Goal: Information Seeking & Learning: Learn about a topic

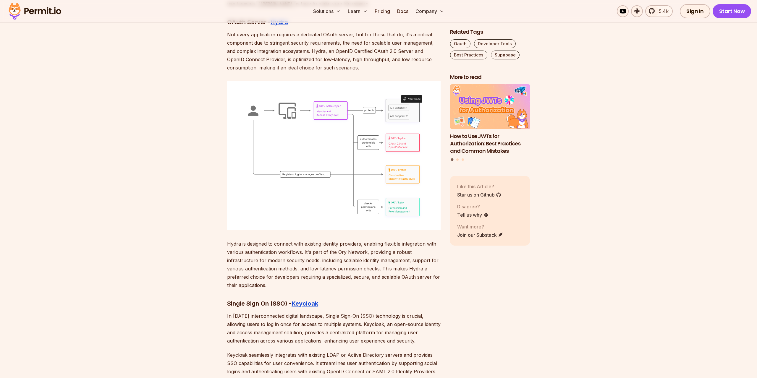
scroll to position [2985, 0]
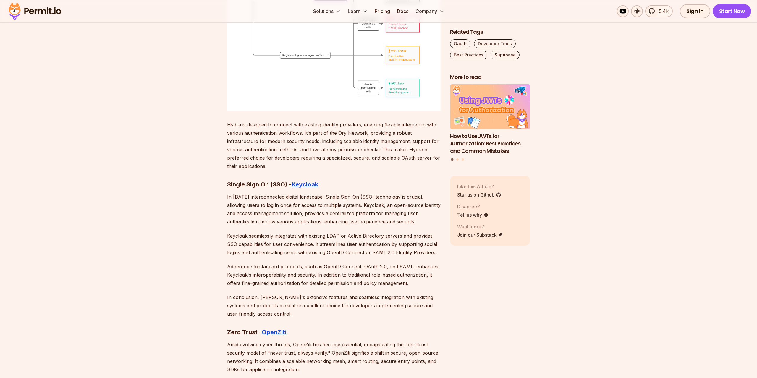
click at [236, 193] on p "In [DATE] interconnected digital landscape, Single Sign-On (SSO) technology is …" at bounding box center [333, 209] width 213 height 33
click at [239, 194] on p "In [DATE] interconnected digital landscape, Single Sign-On (SSO) technology is …" at bounding box center [333, 209] width 213 height 33
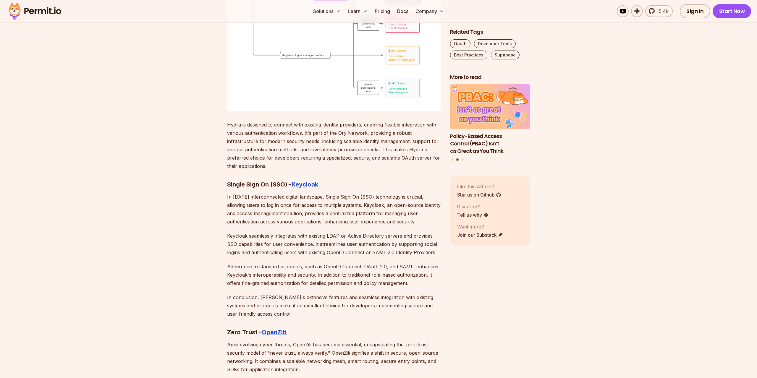
click at [239, 194] on p "In [DATE] interconnected digital landscape, Single Sign-On (SSO) technology is …" at bounding box center [333, 209] width 213 height 33
click at [239, 202] on p "In [DATE] interconnected digital landscape, Single Sign-On (SSO) technology is …" at bounding box center [333, 209] width 213 height 33
click at [238, 202] on p "In [DATE] interconnected digital landscape, Single Sign-On (SSO) technology is …" at bounding box center [333, 209] width 213 height 33
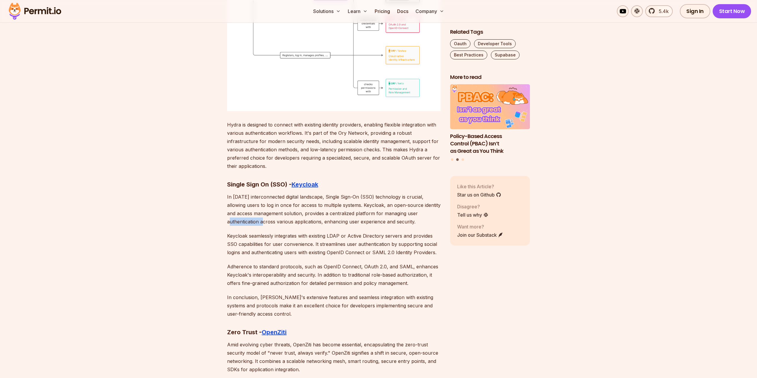
click at [238, 202] on p "In [DATE] interconnected digital landscape, Single Sign-On (SSO) technology is …" at bounding box center [333, 209] width 213 height 33
click at [242, 203] on p "In [DATE] interconnected digital landscape, Single Sign-On (SSO) technology is …" at bounding box center [333, 209] width 213 height 33
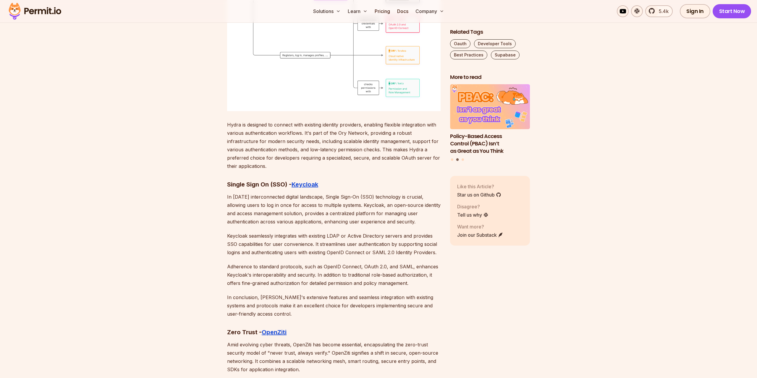
click at [240, 202] on p "In [DATE] interconnected digital landscape, Single Sign-On (SSO) technology is …" at bounding box center [333, 209] width 213 height 33
click at [237, 197] on p "In [DATE] interconnected digital landscape, Single Sign-On (SSO) technology is …" at bounding box center [333, 209] width 213 height 33
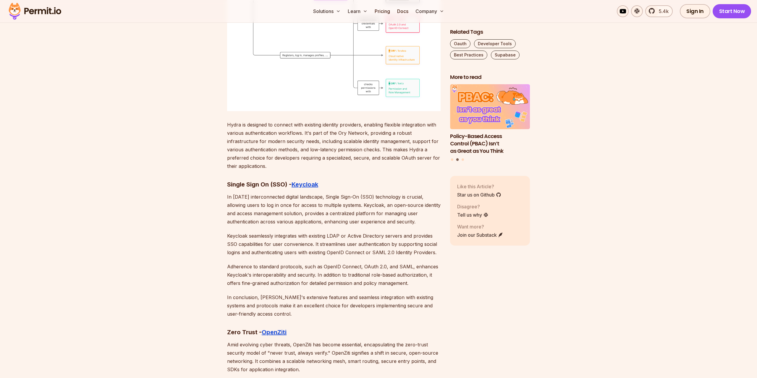
click at [237, 197] on p "In [DATE] interconnected digital landscape, Single Sign-On (SSO) technology is …" at bounding box center [333, 209] width 213 height 33
click at [255, 193] on p "In [DATE] interconnected digital landscape, Single Sign-On (SSO) technology is …" at bounding box center [333, 209] width 213 height 33
click at [280, 204] on p "In [DATE] interconnected digital landscape, Single Sign-On (SSO) technology is …" at bounding box center [333, 209] width 213 height 33
drag, startPoint x: 280, startPoint y: 204, endPoint x: 264, endPoint y: 204, distance: 16.8
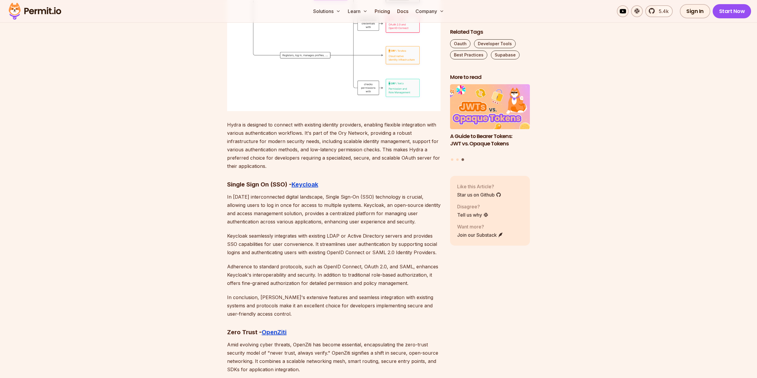
click at [280, 204] on p "In [DATE] interconnected digital landscape, Single Sign-On (SSO) technology is …" at bounding box center [333, 209] width 213 height 33
click at [260, 204] on p "In [DATE] interconnected digital landscape, Single Sign-On (SSO) technology is …" at bounding box center [333, 209] width 213 height 33
click at [249, 232] on p "Keycloak seamlessly integrates with existing LDAP or Active Directory servers a…" at bounding box center [333, 244] width 213 height 25
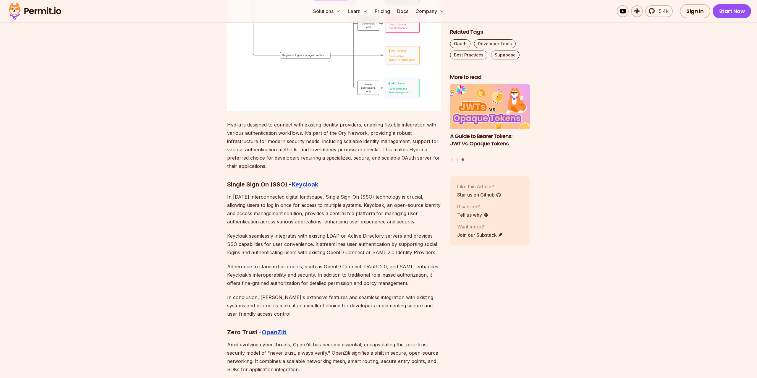
click at [256, 232] on p "Keycloak seamlessly integrates with existing LDAP or Active Directory servers a…" at bounding box center [333, 244] width 213 height 25
click at [289, 232] on p "Keycloak seamlessly integrates with existing LDAP or Active Directory servers a…" at bounding box center [333, 244] width 213 height 25
click at [281, 232] on p "Keycloak seamlessly integrates with existing LDAP or Active Directory servers a…" at bounding box center [333, 244] width 213 height 25
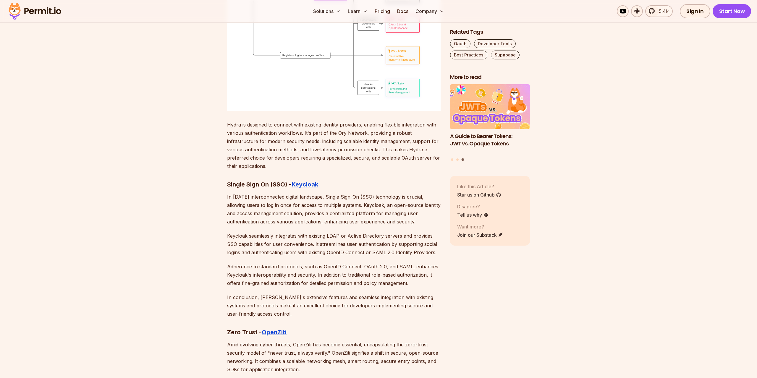
click at [273, 232] on p "Keycloak seamlessly integrates with existing LDAP or Active Directory servers a…" at bounding box center [333, 244] width 213 height 25
drag, startPoint x: 273, startPoint y: 226, endPoint x: 267, endPoint y: 228, distance: 5.9
click at [272, 232] on p "Keycloak seamlessly integrates with existing LDAP or Active Directory servers a…" at bounding box center [333, 244] width 213 height 25
click at [264, 232] on p "Keycloak seamlessly integrates with existing LDAP or Active Directory servers a…" at bounding box center [333, 244] width 213 height 25
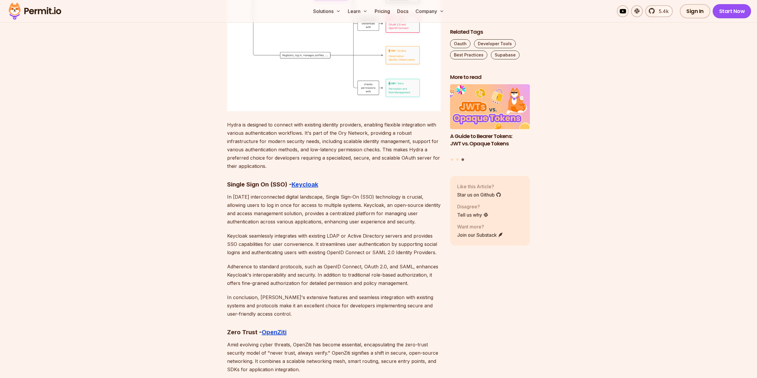
click at [227, 232] on p "Keycloak seamlessly integrates with existing LDAP or Active Directory servers a…" at bounding box center [333, 244] width 213 height 25
click at [228, 232] on p "Keycloak seamlessly integrates with existing LDAP or Active Directory servers a…" at bounding box center [333, 244] width 213 height 25
click at [237, 232] on p "Keycloak seamlessly integrates with existing LDAP or Active Directory servers a…" at bounding box center [333, 244] width 213 height 25
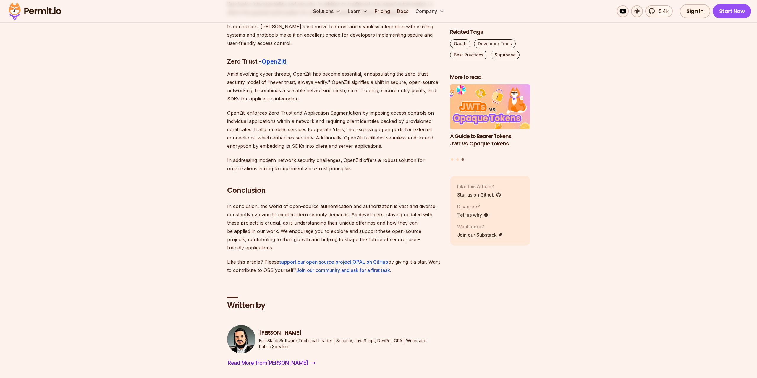
scroll to position [3207, 0]
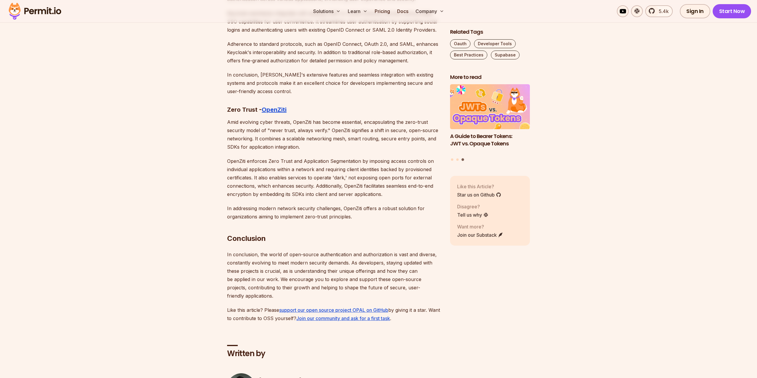
click at [252, 250] on p "In conclusion, the world of open-source authentication and authorization is vas…" at bounding box center [333, 275] width 213 height 50
click at [251, 250] on p "In conclusion, the world of open-source authentication and authorization is vas…" at bounding box center [333, 275] width 213 height 50
click at [245, 250] on p "In conclusion, the world of open-source authentication and authorization is vas…" at bounding box center [333, 275] width 213 height 50
click at [237, 250] on p "In conclusion, the world of open-source authentication and authorization is vas…" at bounding box center [333, 275] width 213 height 50
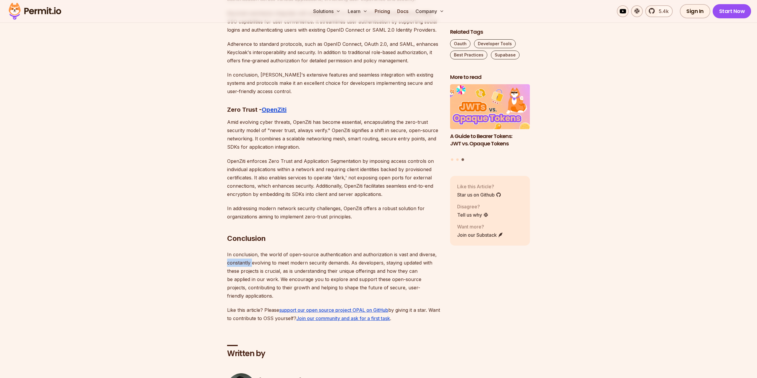
click at [237, 250] on p "In conclusion, the world of open-source authentication and authorization is vas…" at bounding box center [333, 275] width 213 height 50
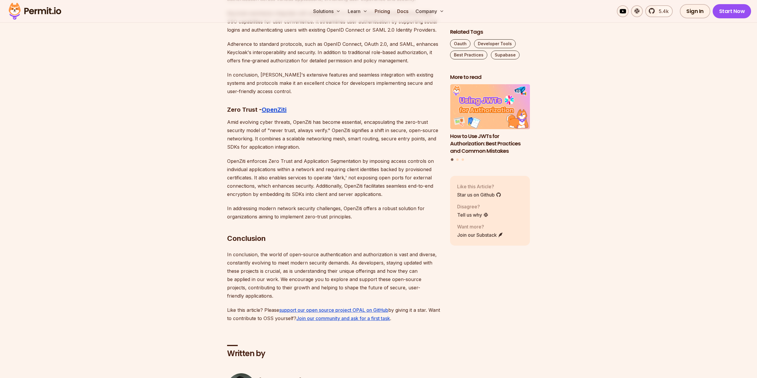
click at [232, 250] on p "In conclusion, the world of open-source authentication and authorization is vas…" at bounding box center [333, 275] width 213 height 50
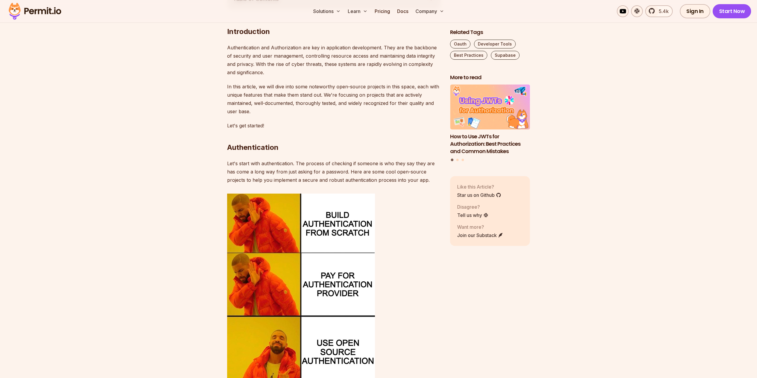
scroll to position [0, 0]
